Goal: Transaction & Acquisition: Obtain resource

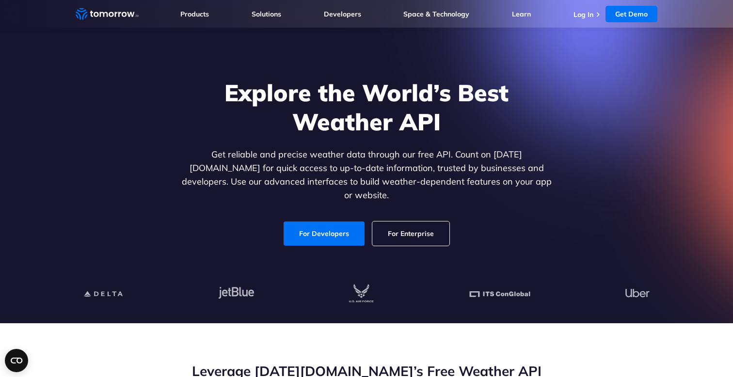
scroll to position [26, 0]
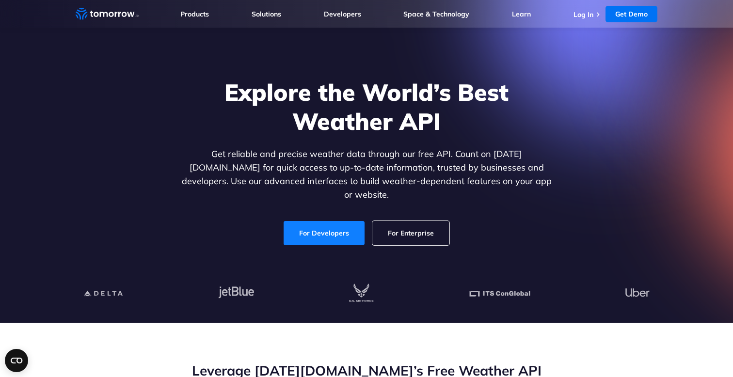
click at [329, 221] on link "For Developers" at bounding box center [323, 233] width 81 height 24
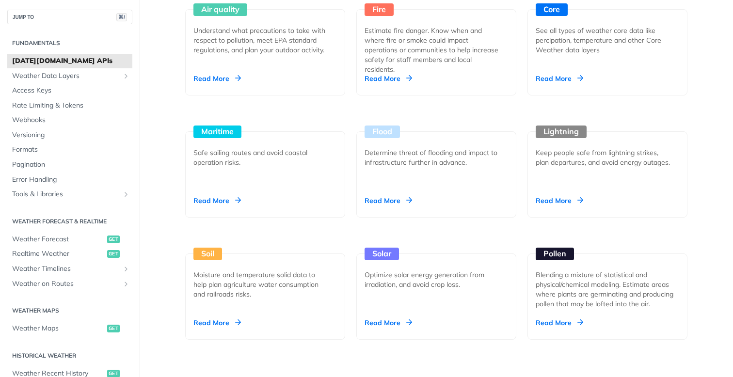
scroll to position [956, 0]
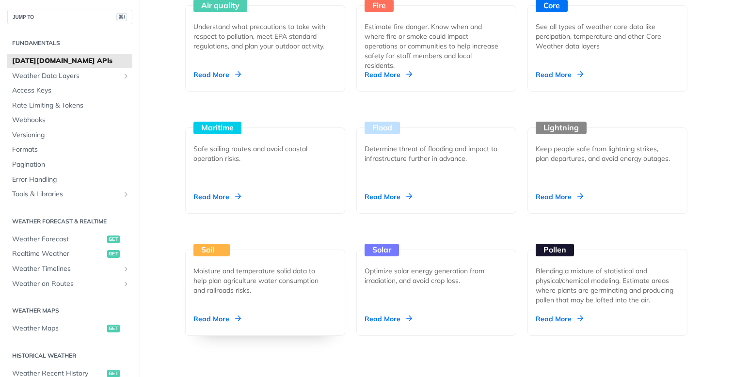
click at [280, 280] on div "Moisture and temperature solid data to help plan agriculture water consumption …" at bounding box center [261, 280] width 136 height 29
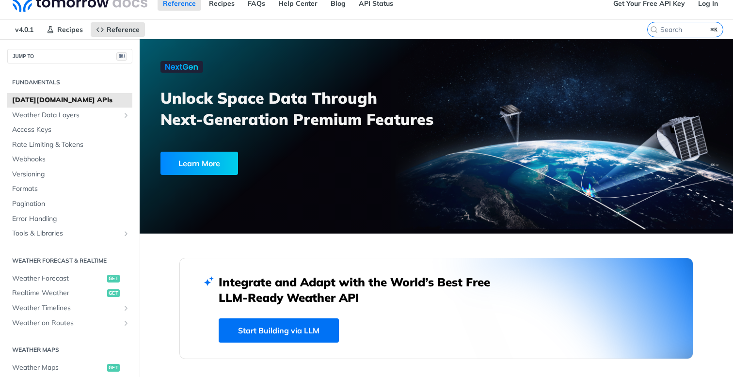
scroll to position [0, 0]
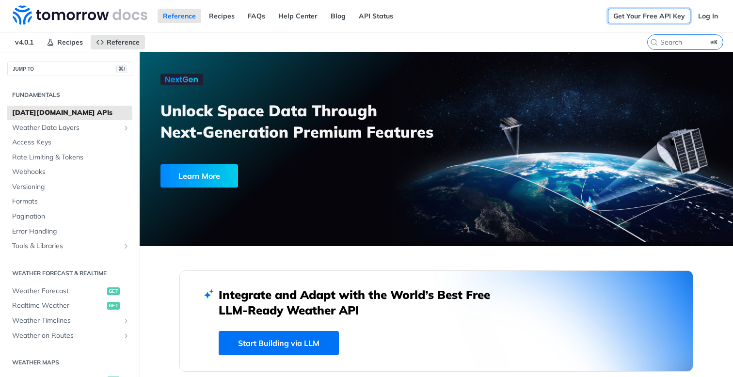
click at [648, 15] on link "Get Your Free API Key" at bounding box center [649, 16] width 82 height 15
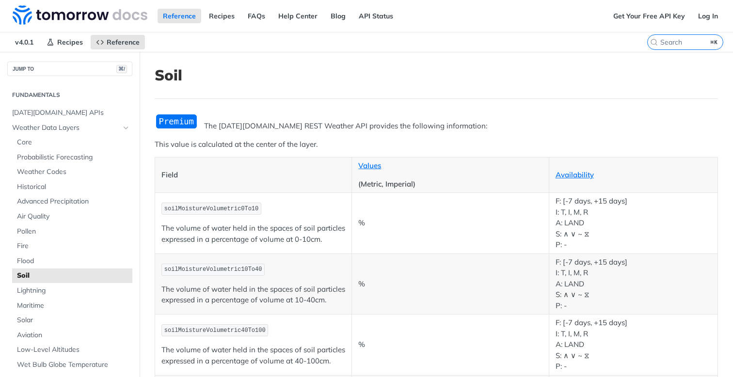
click at [178, 118] on img "Expand image" at bounding box center [177, 121] width 44 height 16
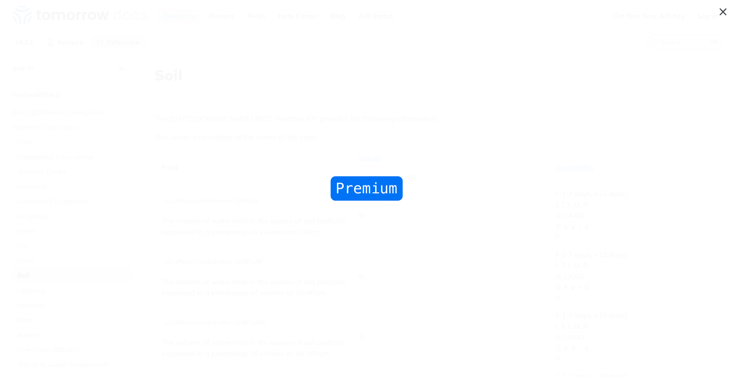
click at [178, 118] on span "Collapse image" at bounding box center [366, 188] width 733 height 377
